Goal: Task Accomplishment & Management: Manage account settings

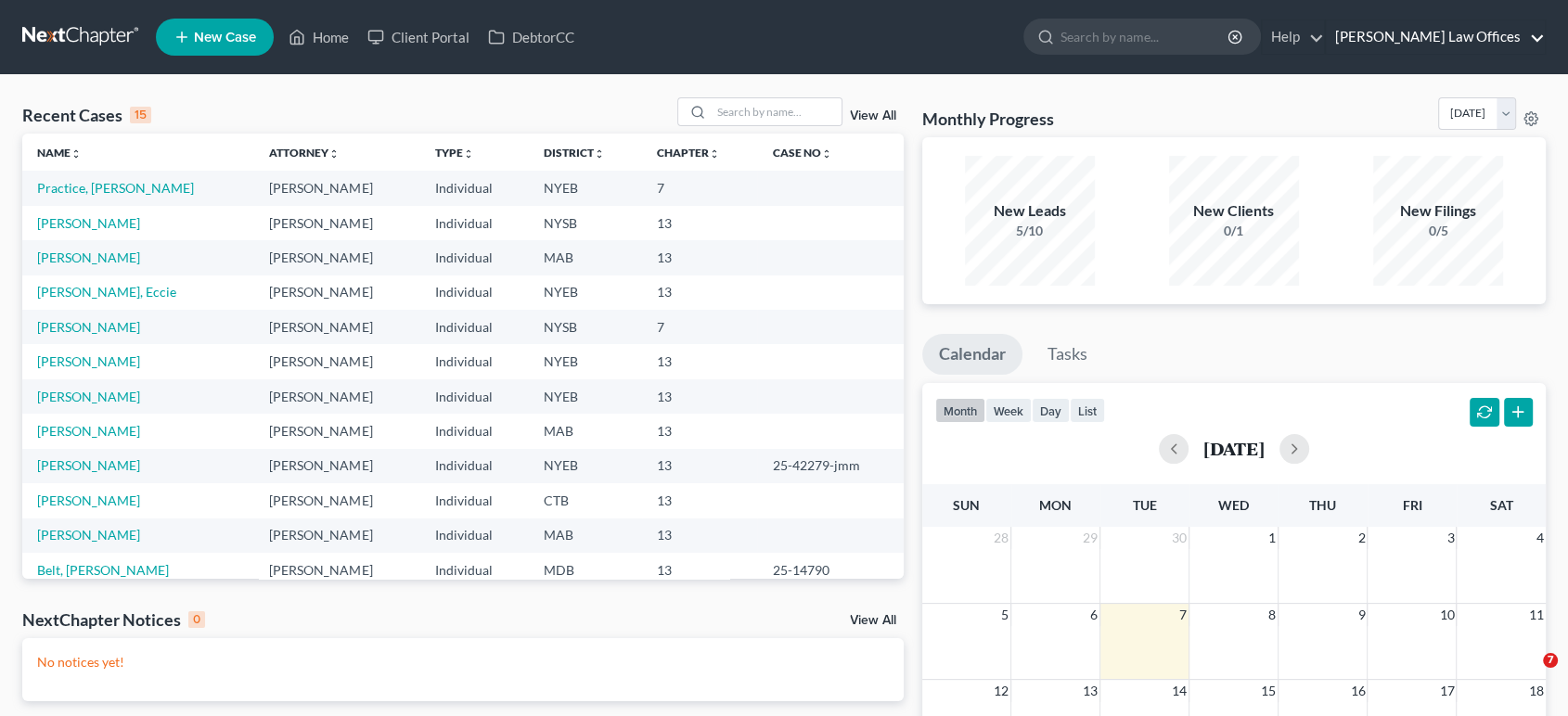
click at [1534, 34] on link "Treanor Law Offices" at bounding box center [1436, 37] width 219 height 34
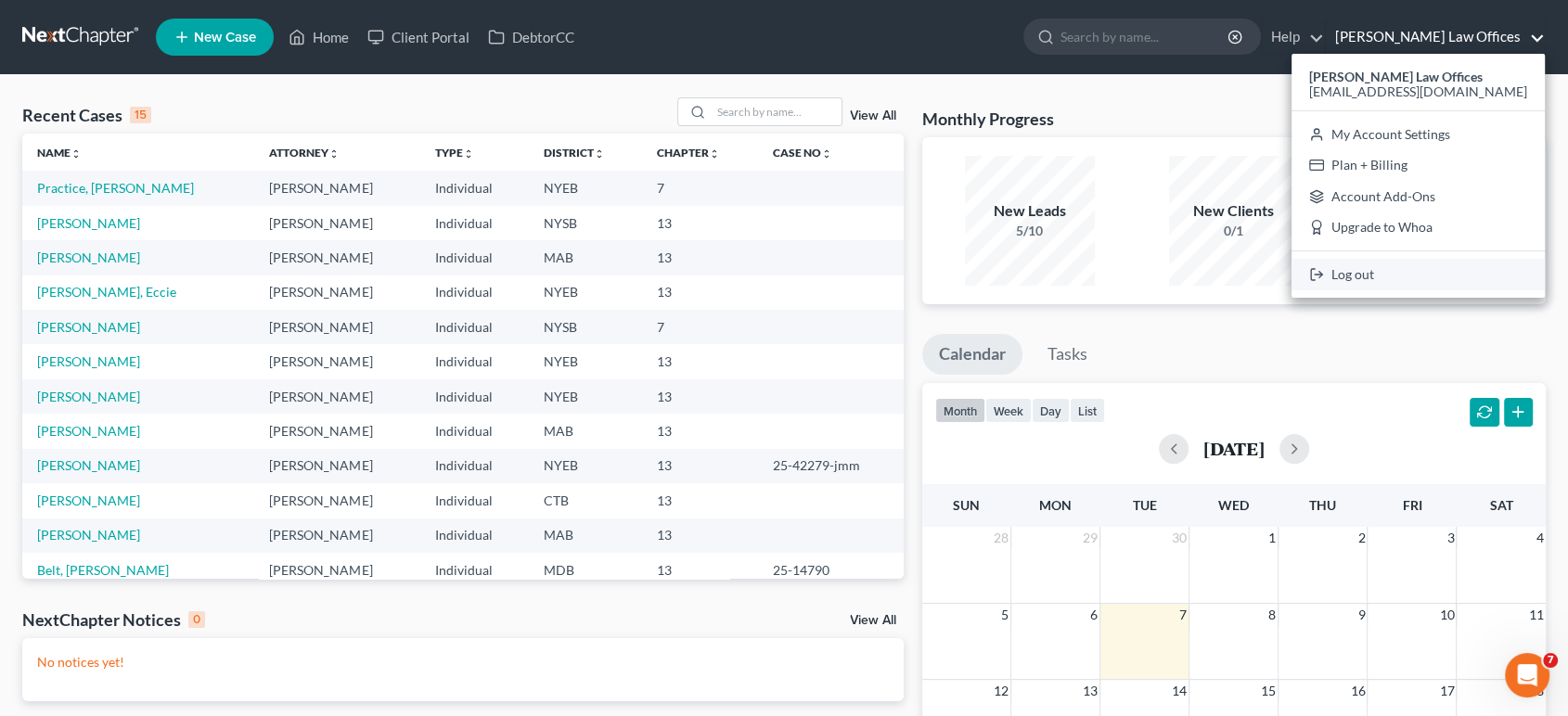
click at [1436, 274] on link "Log out" at bounding box center [1418, 274] width 253 height 32
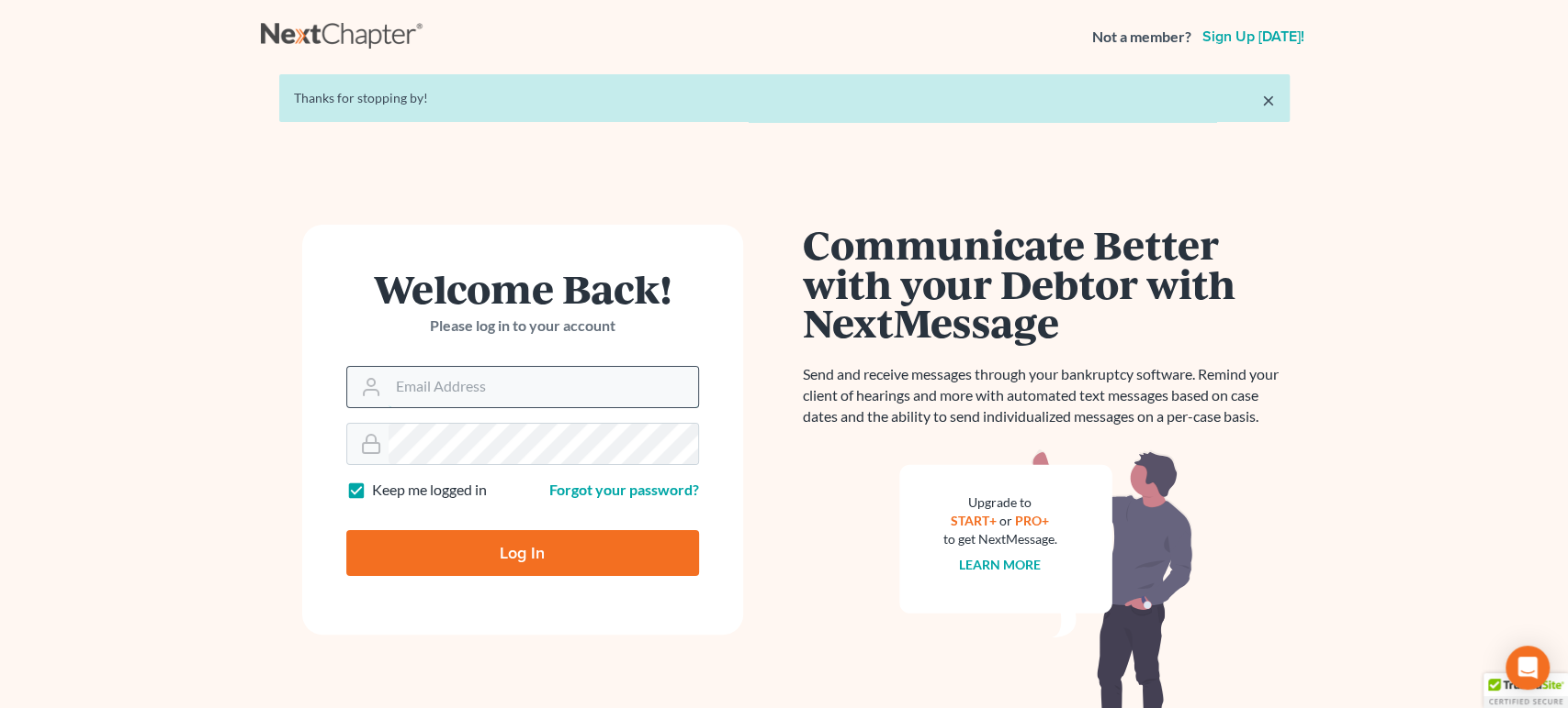
type input "[EMAIL_ADDRESS][DOMAIN_NAME]"
drag, startPoint x: 593, startPoint y: 388, endPoint x: 366, endPoint y: 386, distance: 227.0
click at [366, 386] on div "[EMAIL_ADDRESS][DOMAIN_NAME]" at bounding box center [522, 387] width 353 height 42
type input "cr.fcd.nj@gmail.com"
click at [588, 494] on link "Forgot your password?" at bounding box center [623, 489] width 150 height 17
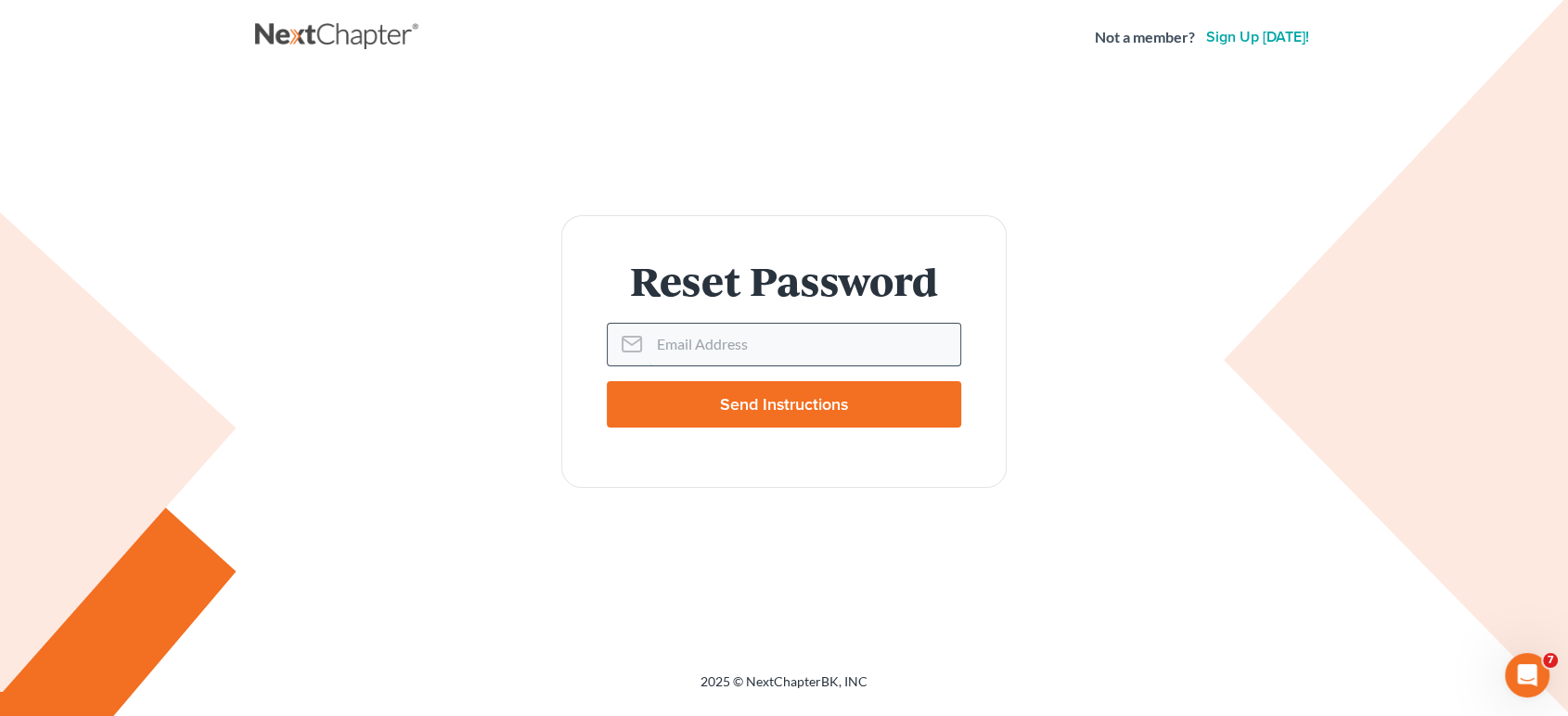
click at [668, 350] on input "Email Address" at bounding box center [805, 344] width 311 height 41
drag, startPoint x: 1081, startPoint y: 147, endPoint x: 913, endPoint y: 128, distance: 169.1
click at [1072, 149] on div "Reset Password Email Address Send Instructions" at bounding box center [784, 352] width 1058 height 553
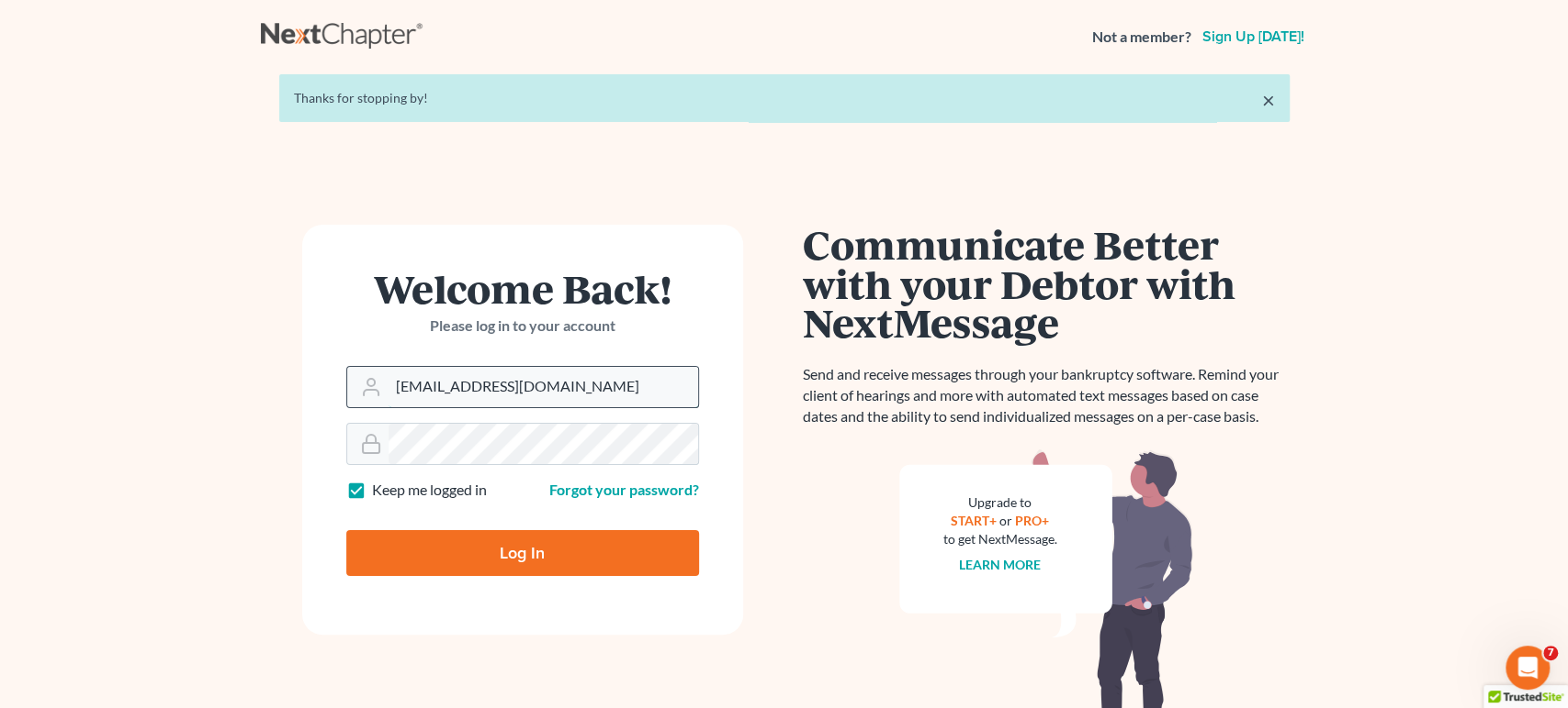
click at [569, 384] on input "[EMAIL_ADDRESS][DOMAIN_NAME]" at bounding box center [543, 387] width 310 height 40
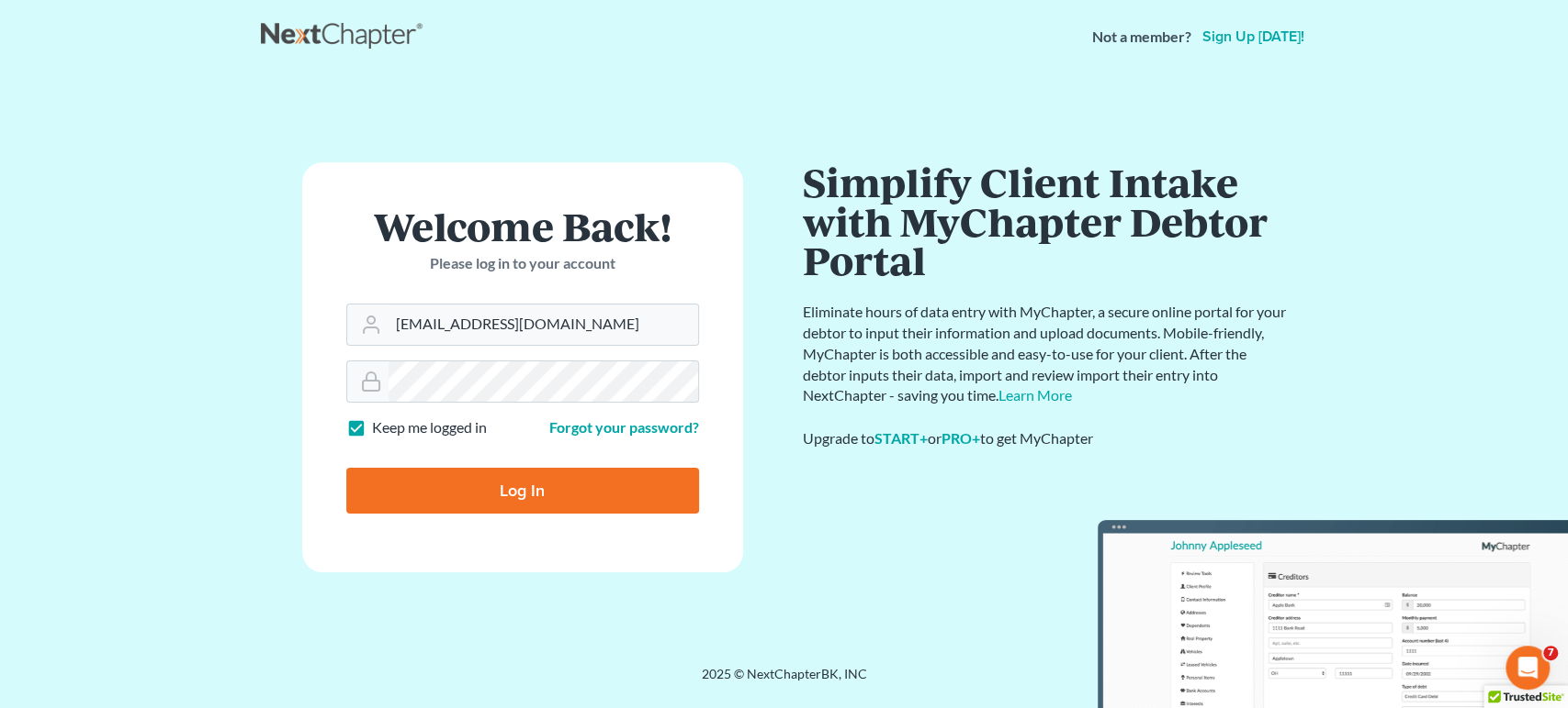
click at [516, 498] on input "Log In" at bounding box center [522, 491] width 353 height 46
type input "Thinking..."
